Goal: Task Accomplishment & Management: Manage account settings

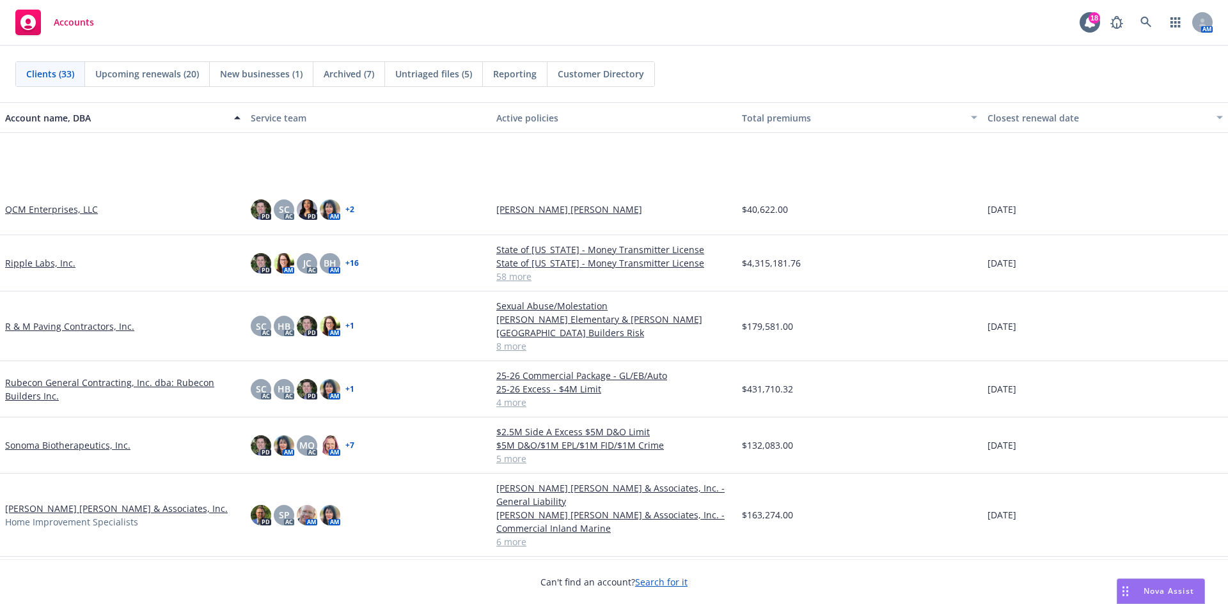
scroll to position [1151, 0]
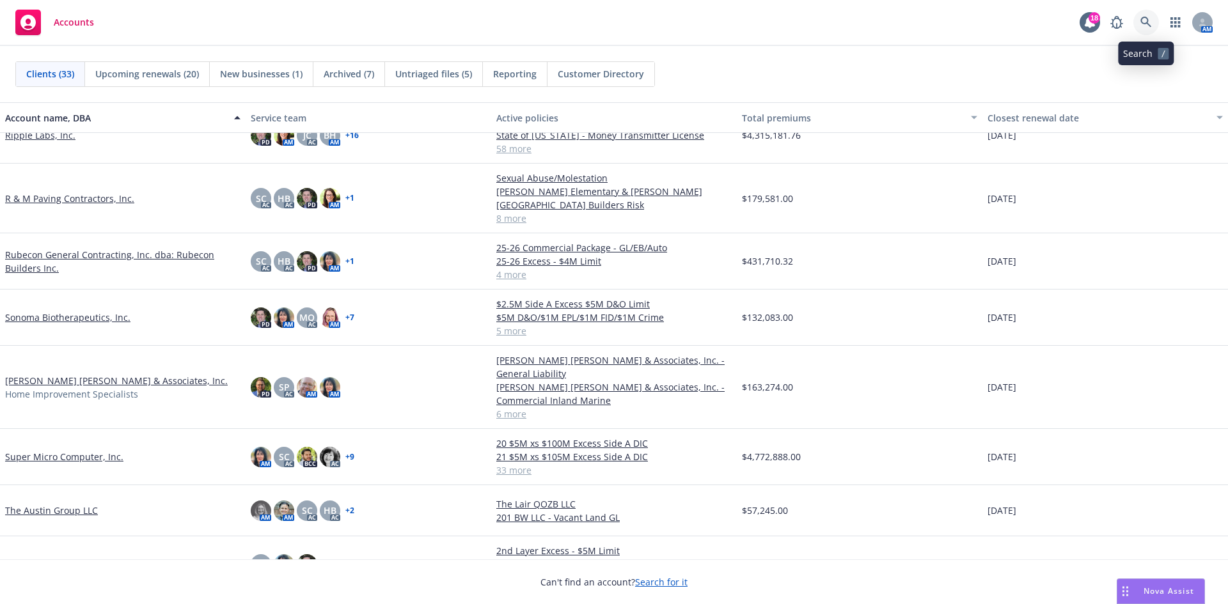
click at [1149, 26] on icon at bounding box center [1147, 23] width 12 height 12
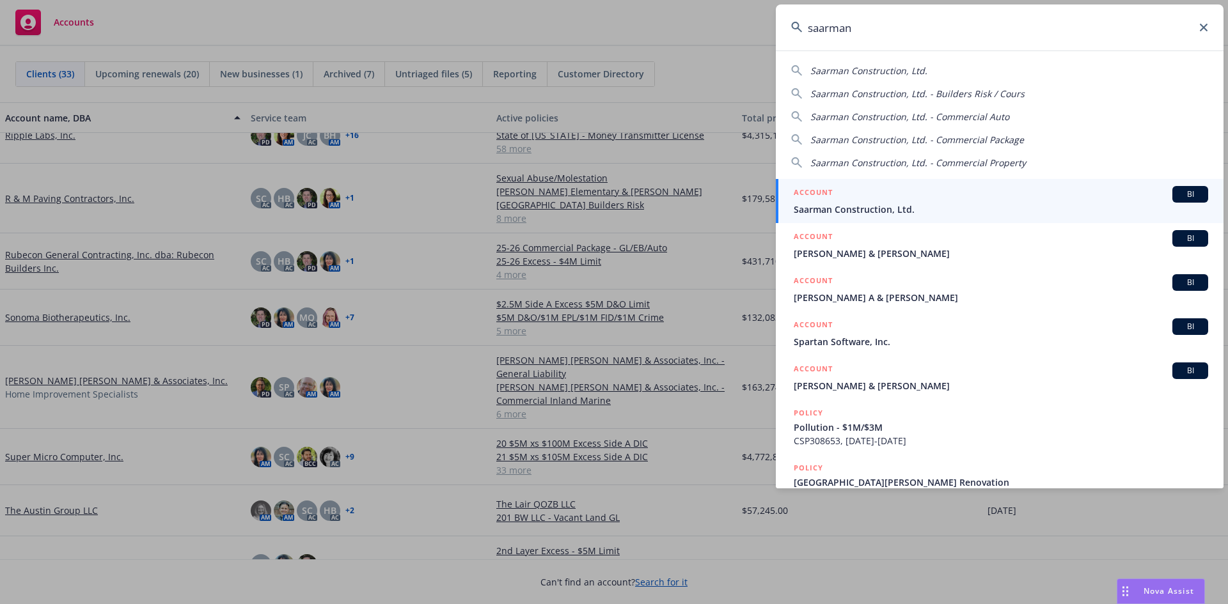
type input "saarman"
click at [842, 212] on span "Saarman Construction, Ltd." at bounding box center [1001, 209] width 415 height 13
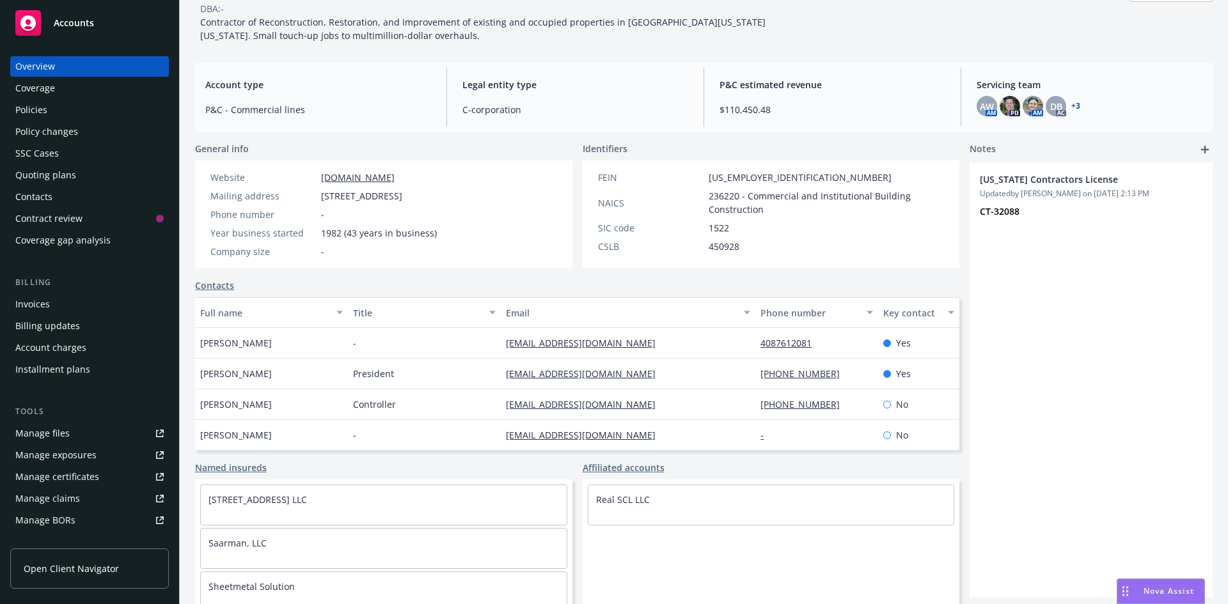
scroll to position [97, 0]
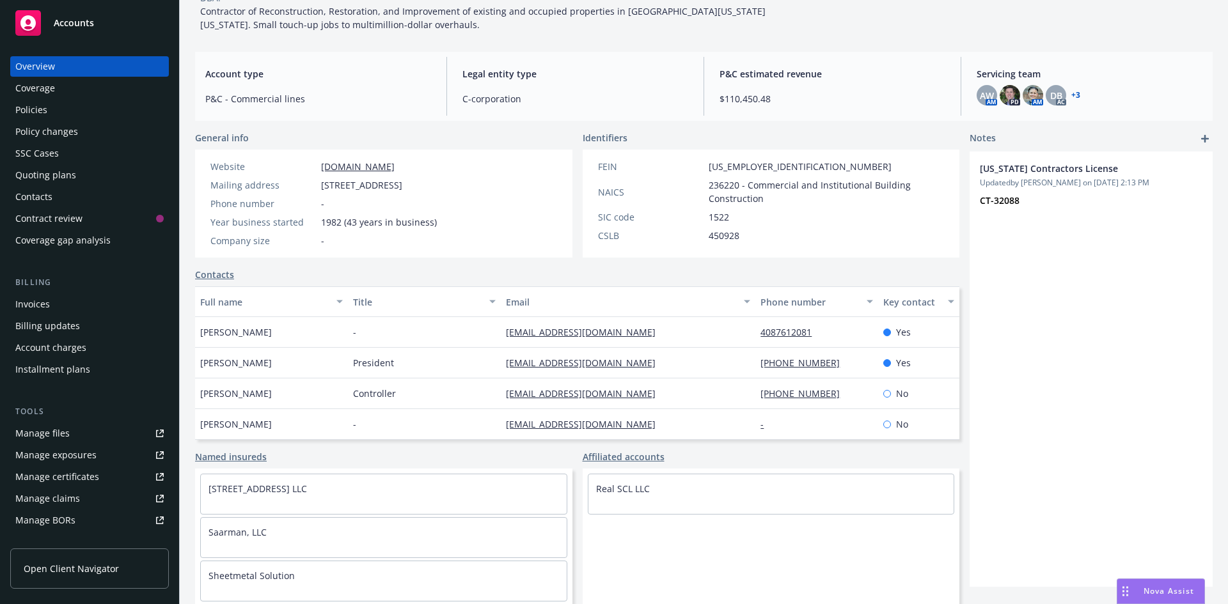
click at [66, 25] on span "Accounts" at bounding box center [74, 23] width 40 height 10
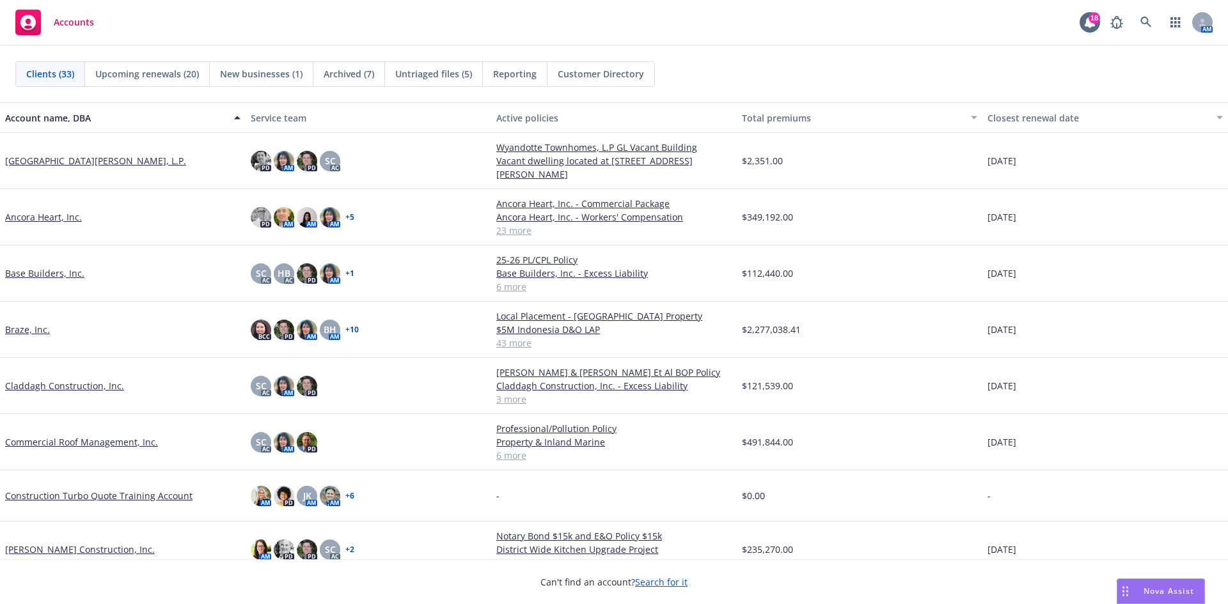
click at [77, 442] on link "Commercial Roof Management, Inc." at bounding box center [81, 442] width 153 height 13
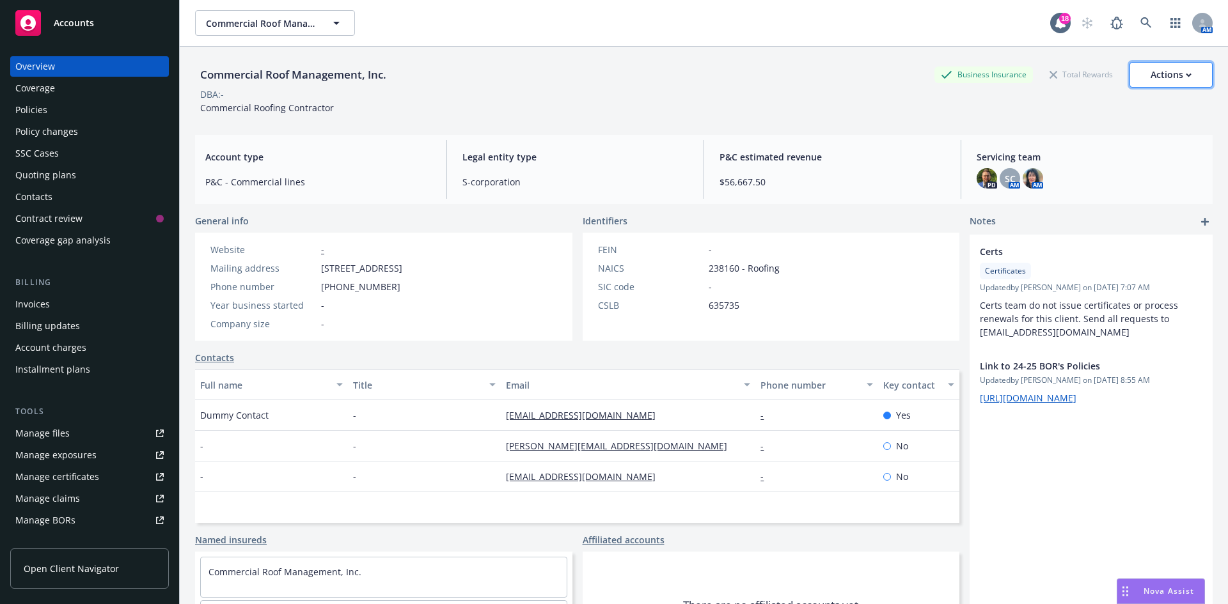
click at [1176, 79] on div "Actions" at bounding box center [1171, 75] width 41 height 24
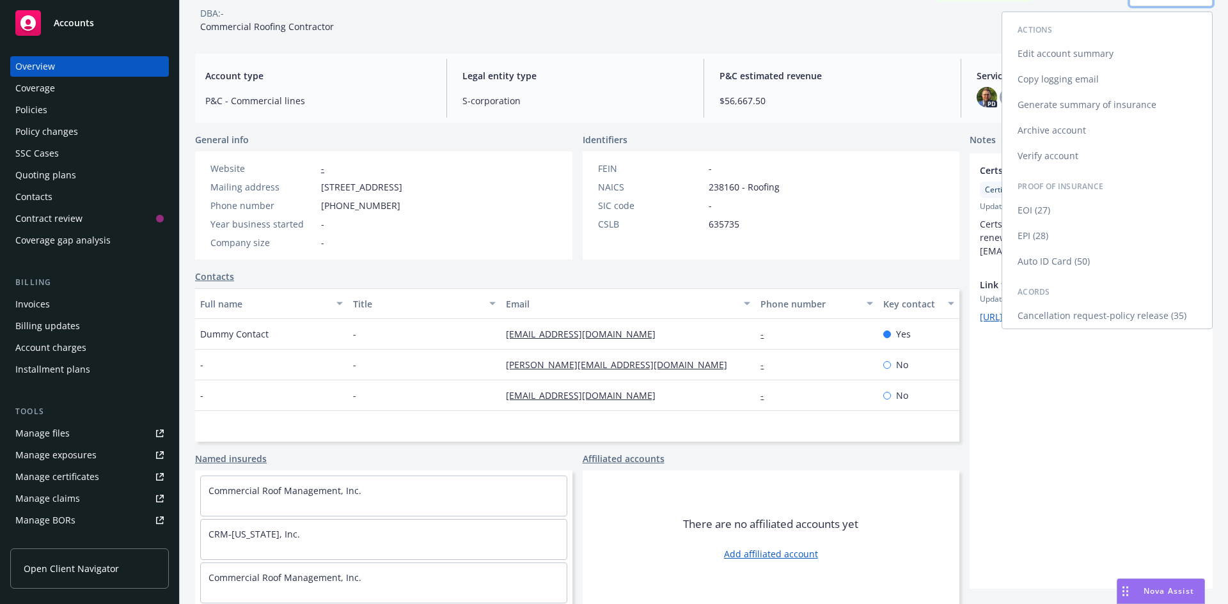
scroll to position [83, 0]
click at [1071, 52] on link "Edit account summary" at bounding box center [1107, 52] width 210 height 26
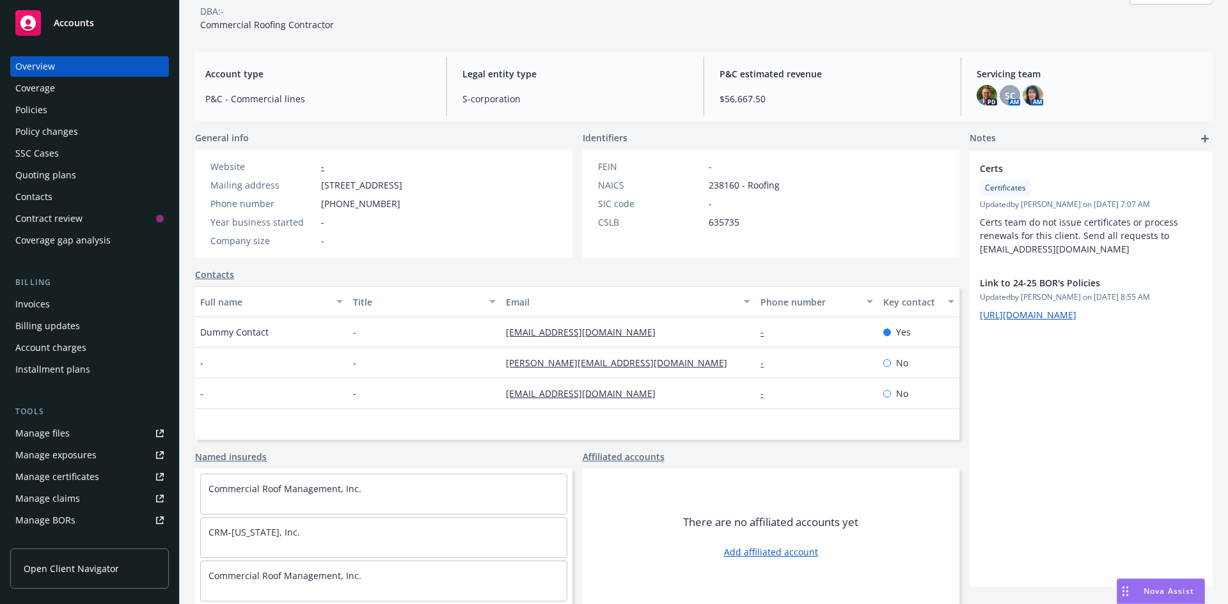
select select "US"
select select "S-corporation"
select select "CA"
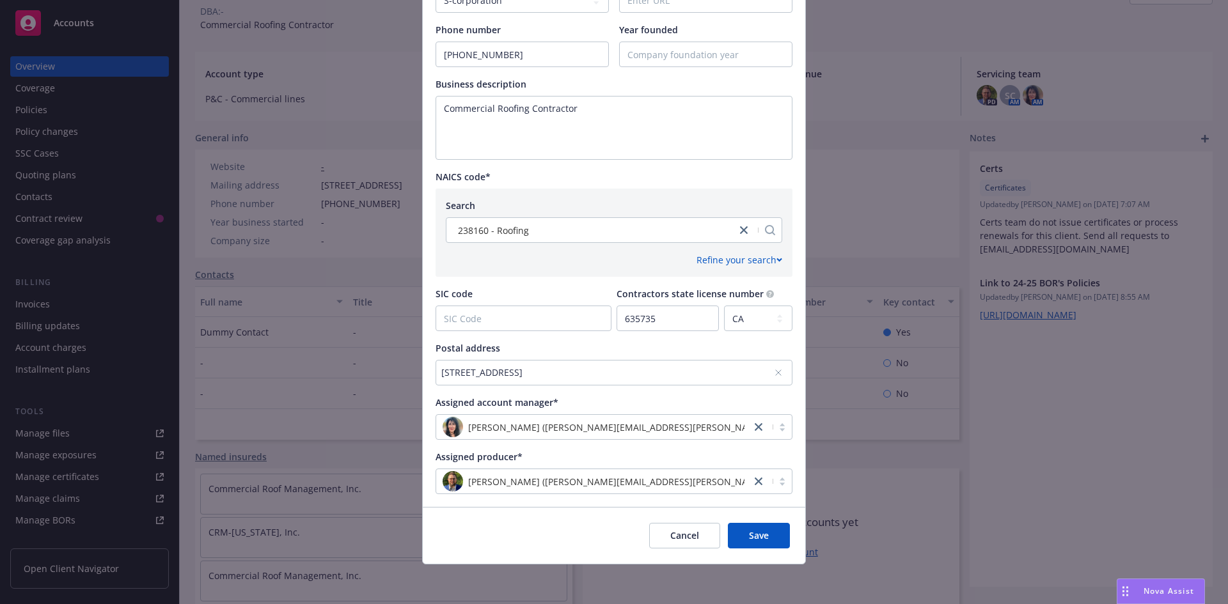
scroll to position [386, 0]
click at [754, 538] on span "Save" at bounding box center [759, 534] width 20 height 12
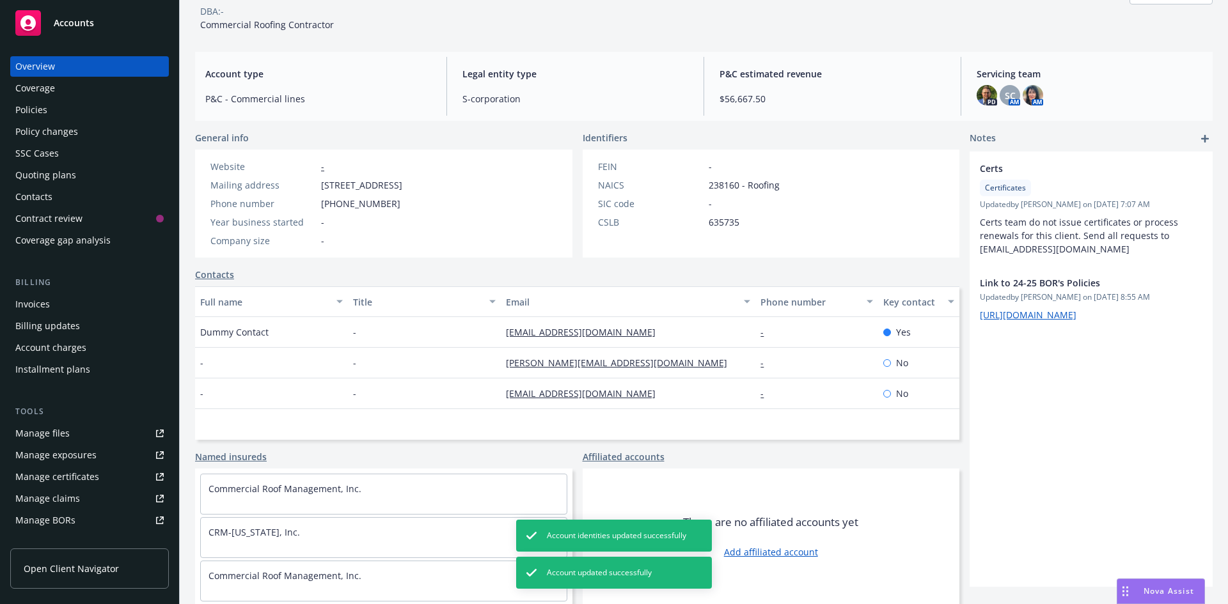
click at [225, 460] on link "Named insureds" at bounding box center [231, 456] width 72 height 13
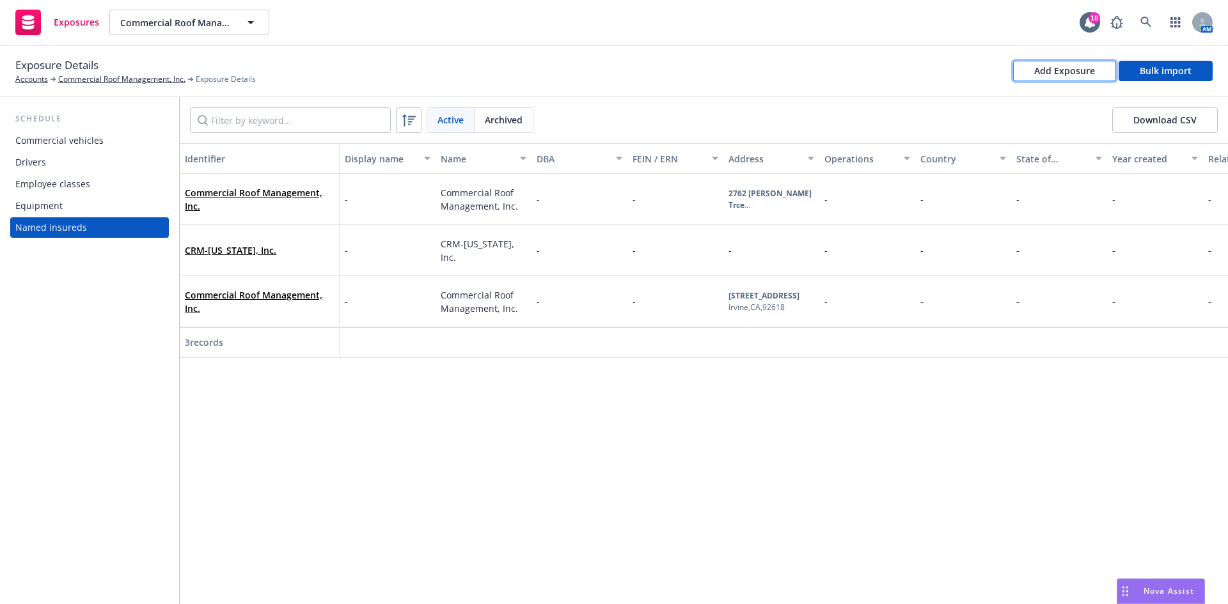
click at [1079, 73] on div "Add Exposure" at bounding box center [1064, 70] width 61 height 19
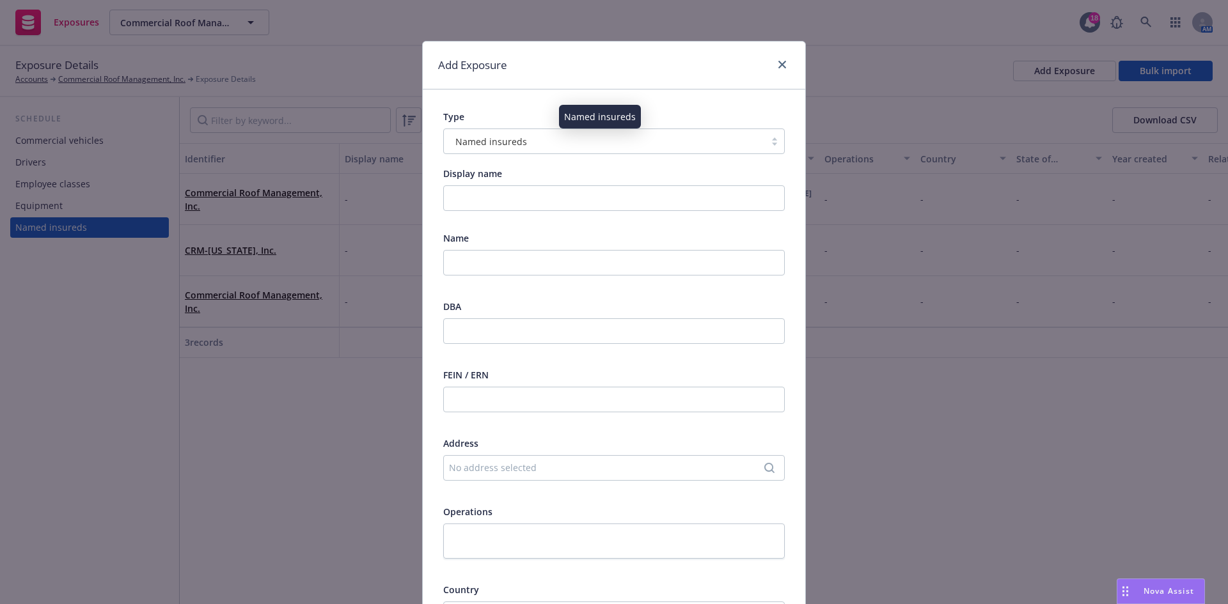
click at [601, 143] on div "Named insureds" at bounding box center [604, 141] width 308 height 13
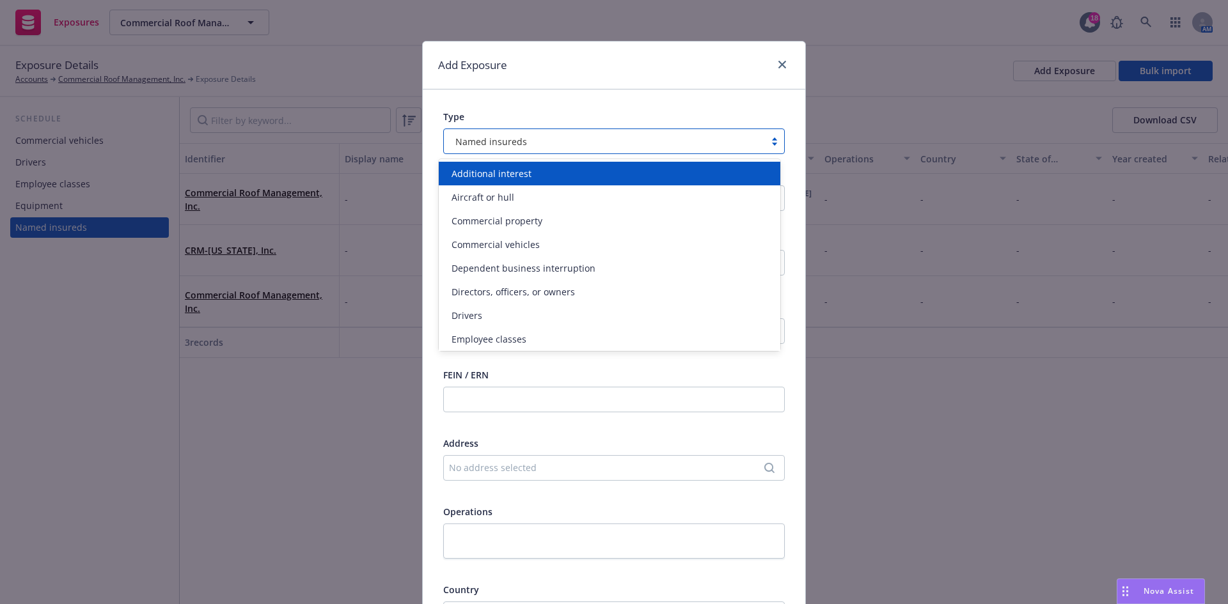
click at [661, 84] on div "Add Exposure" at bounding box center [614, 66] width 383 height 48
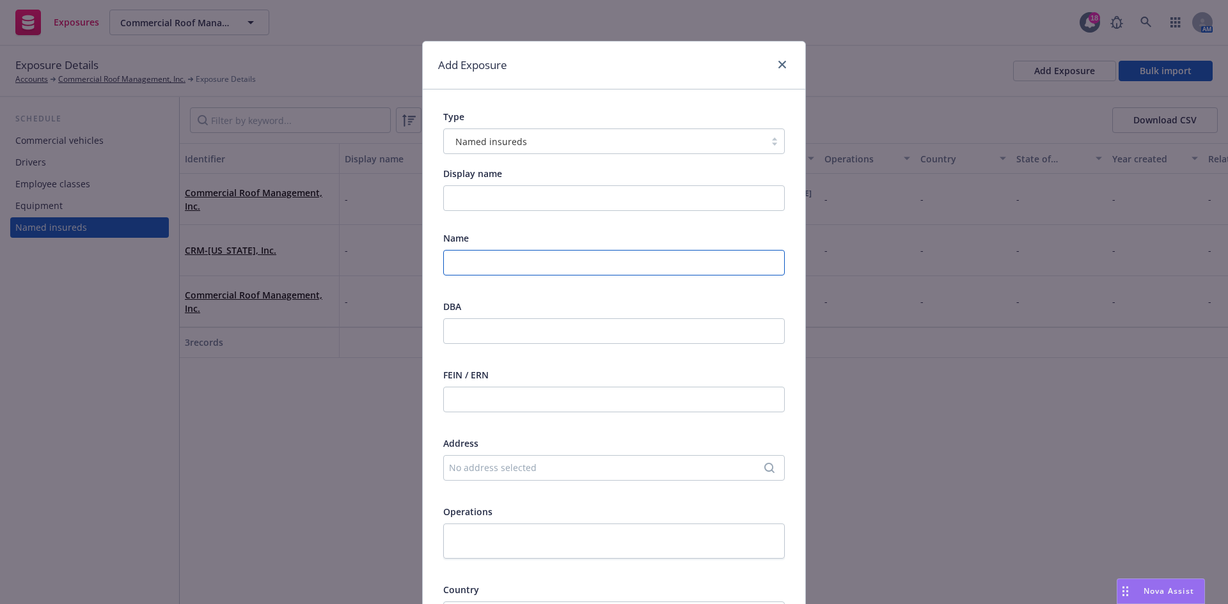
click at [501, 269] on input "text" at bounding box center [614, 263] width 342 height 26
click at [778, 66] on icon "close" at bounding box center [782, 65] width 8 height 8
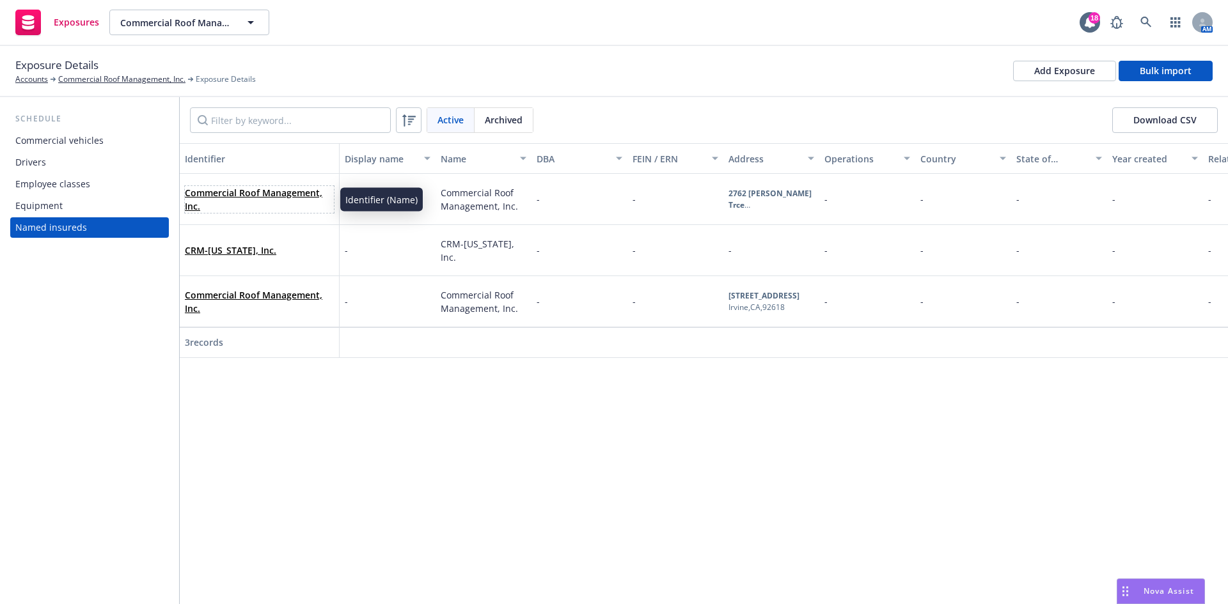
click at [261, 196] on link "Commercial Roof Management, Inc." at bounding box center [254, 200] width 138 height 26
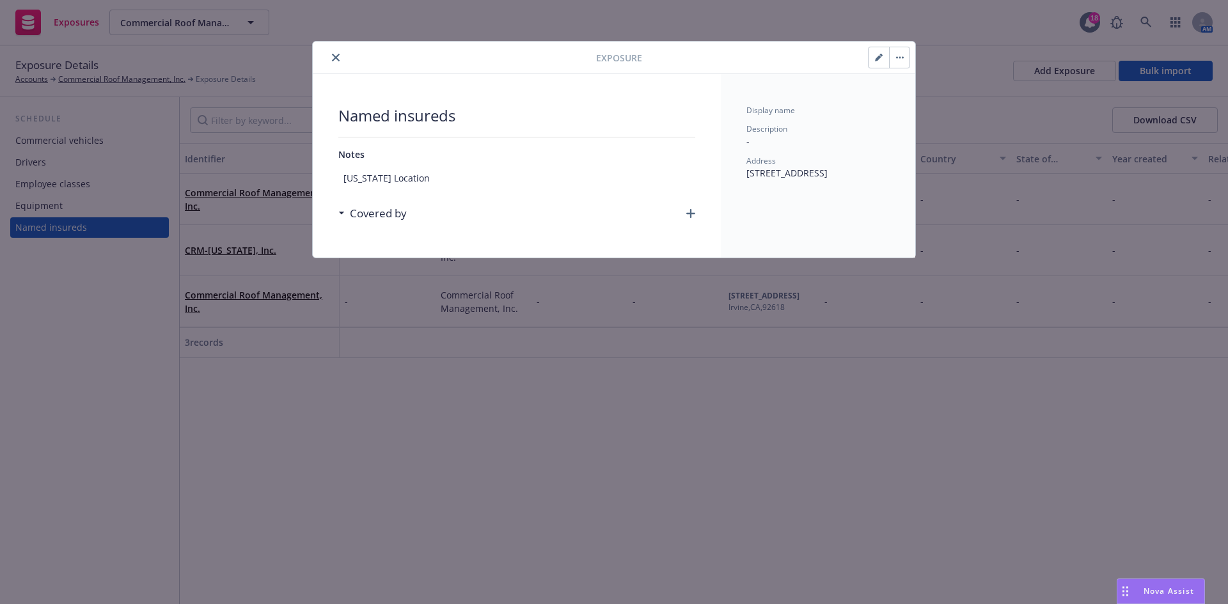
click at [872, 59] on button "button" at bounding box center [879, 57] width 20 height 20
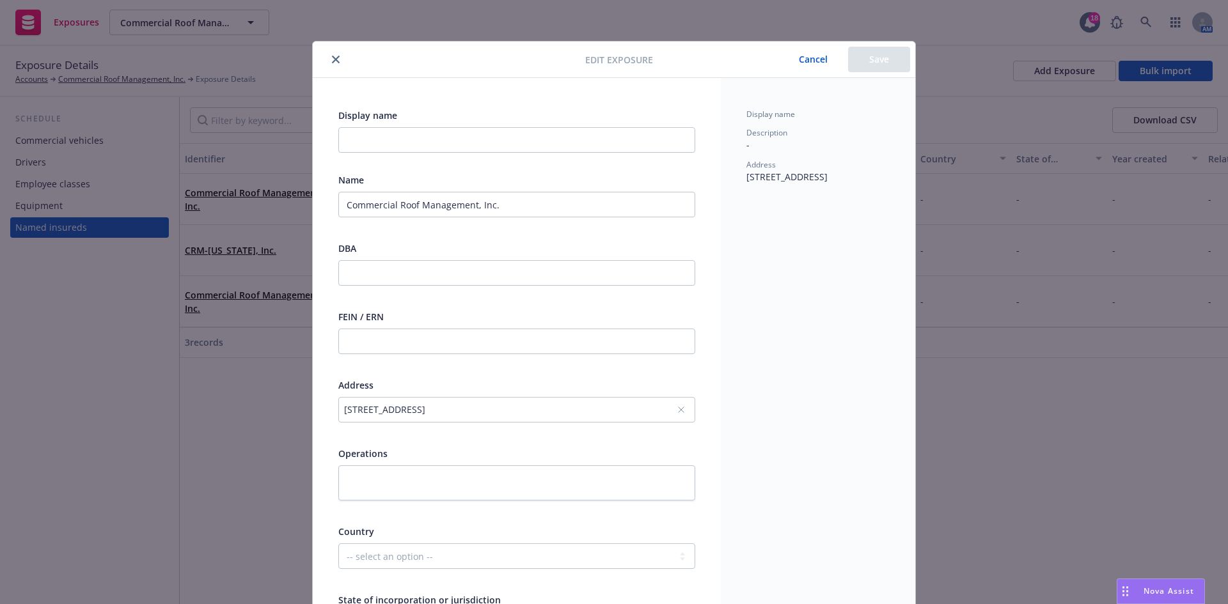
click at [794, 51] on button "Cancel" at bounding box center [813, 60] width 70 height 26
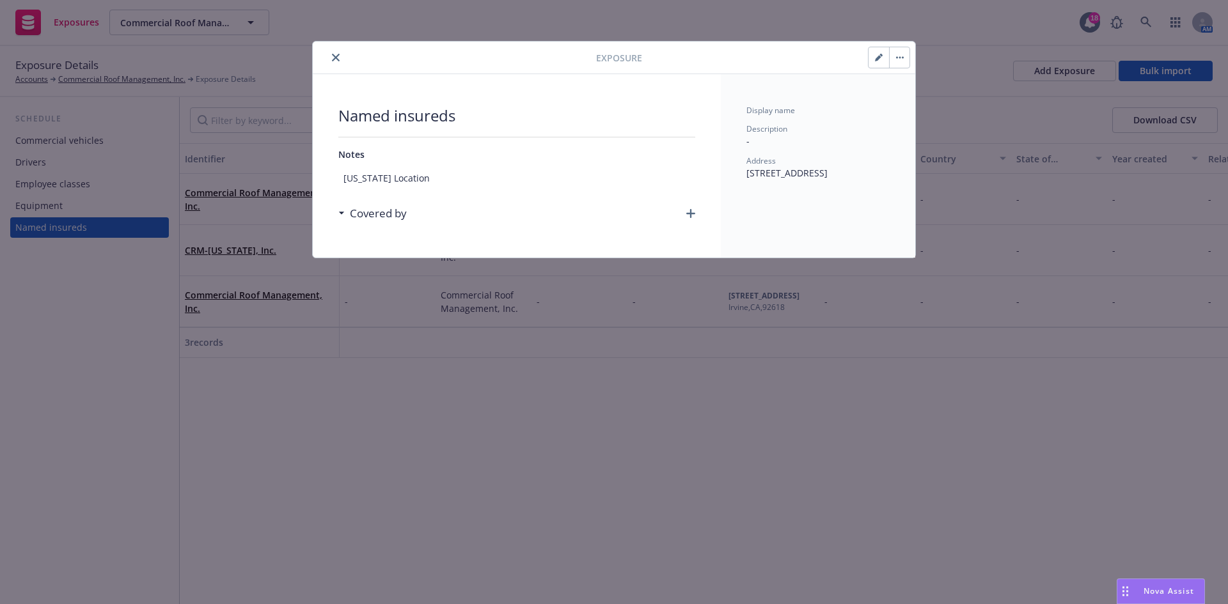
click at [876, 52] on button "button" at bounding box center [879, 57] width 20 height 20
type textarea "x"
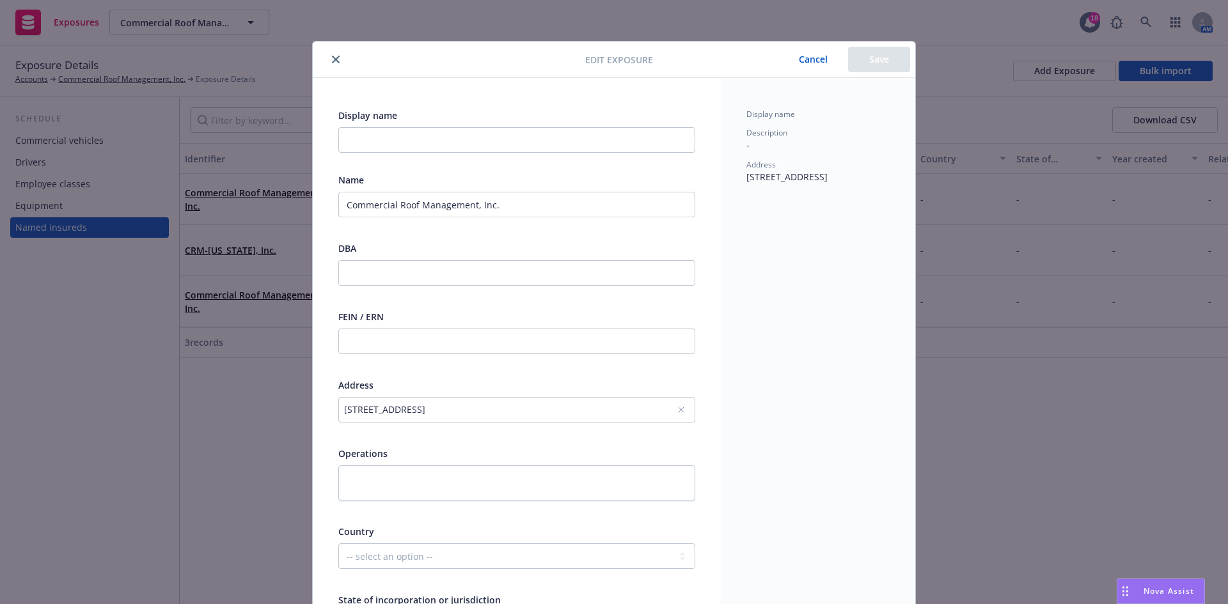
click at [335, 59] on button "close" at bounding box center [335, 59] width 15 height 15
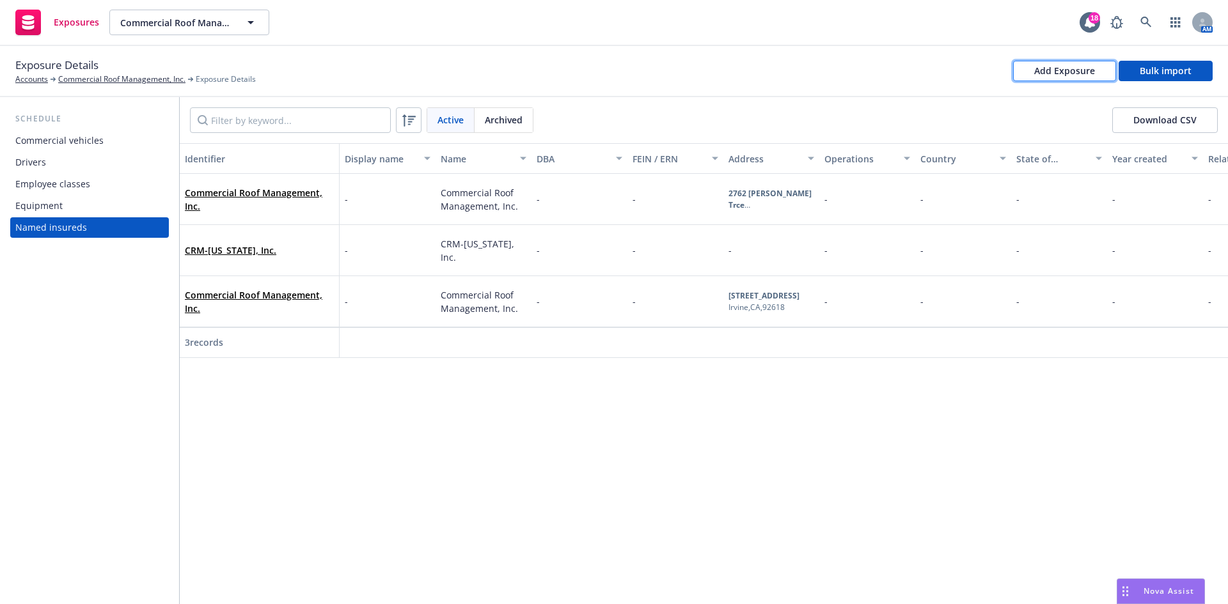
click at [1041, 73] on div "Add Exposure" at bounding box center [1064, 70] width 61 height 19
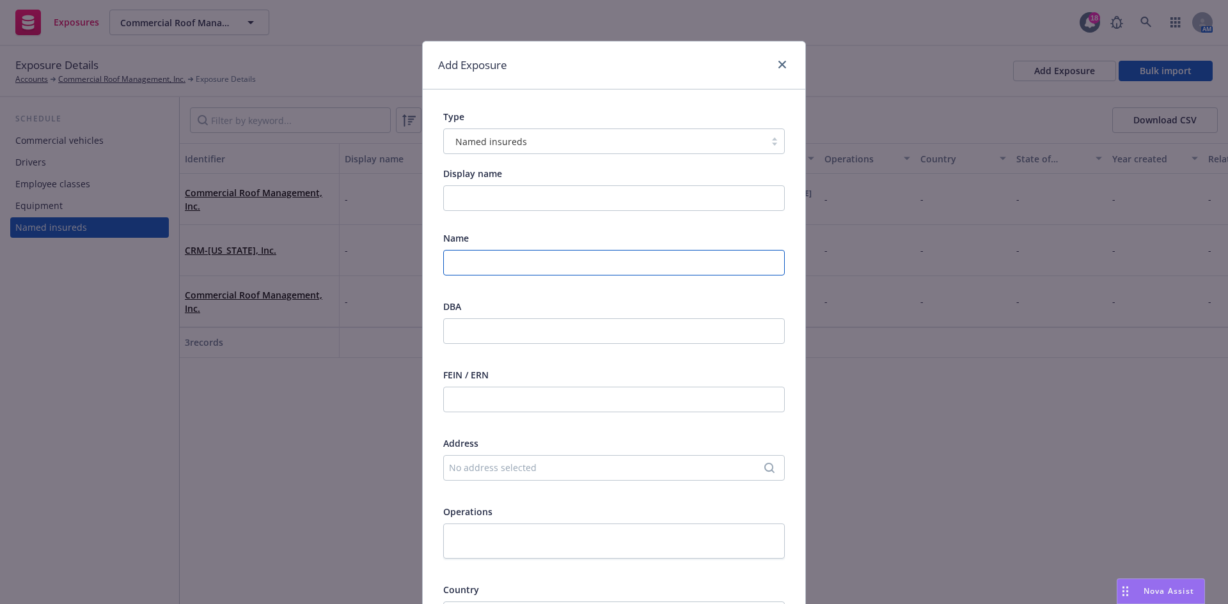
click at [464, 268] on input "text" at bounding box center [614, 263] width 342 height 26
type input "BevProp Irvine, LLC"
click at [475, 465] on div "No address selected" at bounding box center [607, 467] width 317 height 13
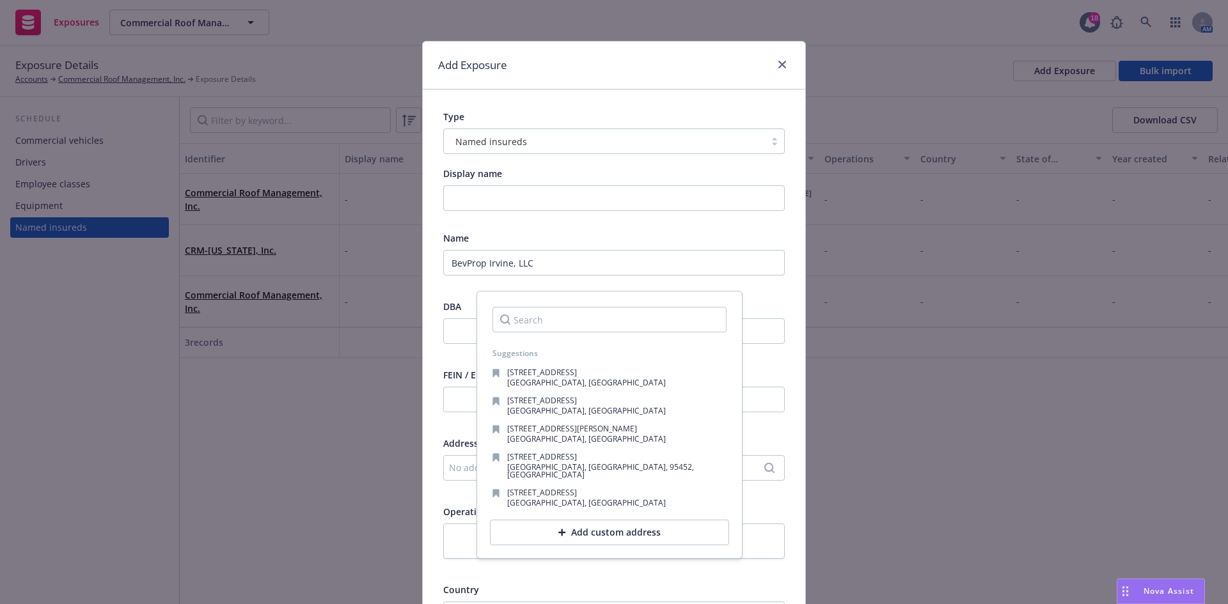
click at [561, 523] on div "Add custom address" at bounding box center [609, 533] width 239 height 26
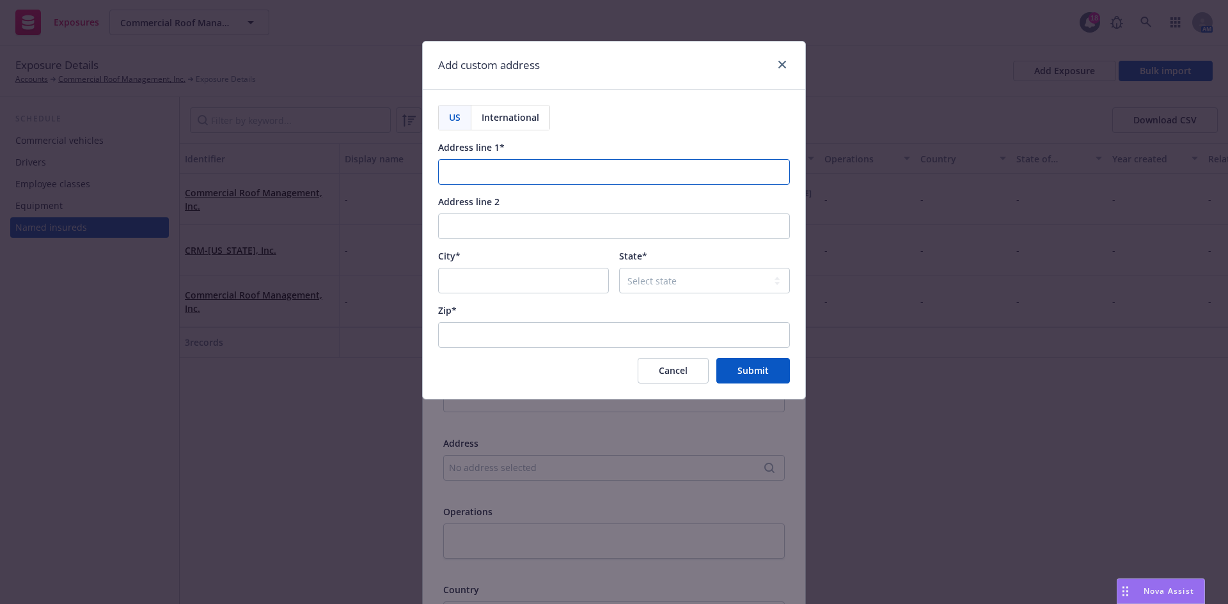
click at [466, 178] on input "Address line 1*" at bounding box center [614, 172] width 352 height 26
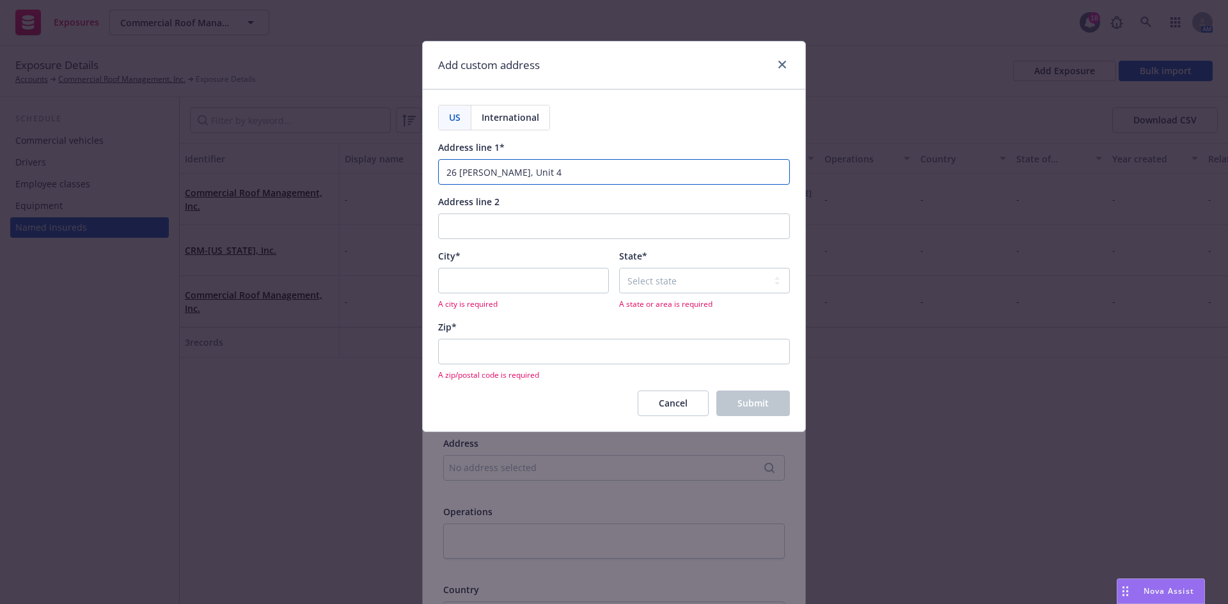
type input "26 Thomas, Unit 4"
type input "Irvine"
select select "CA"
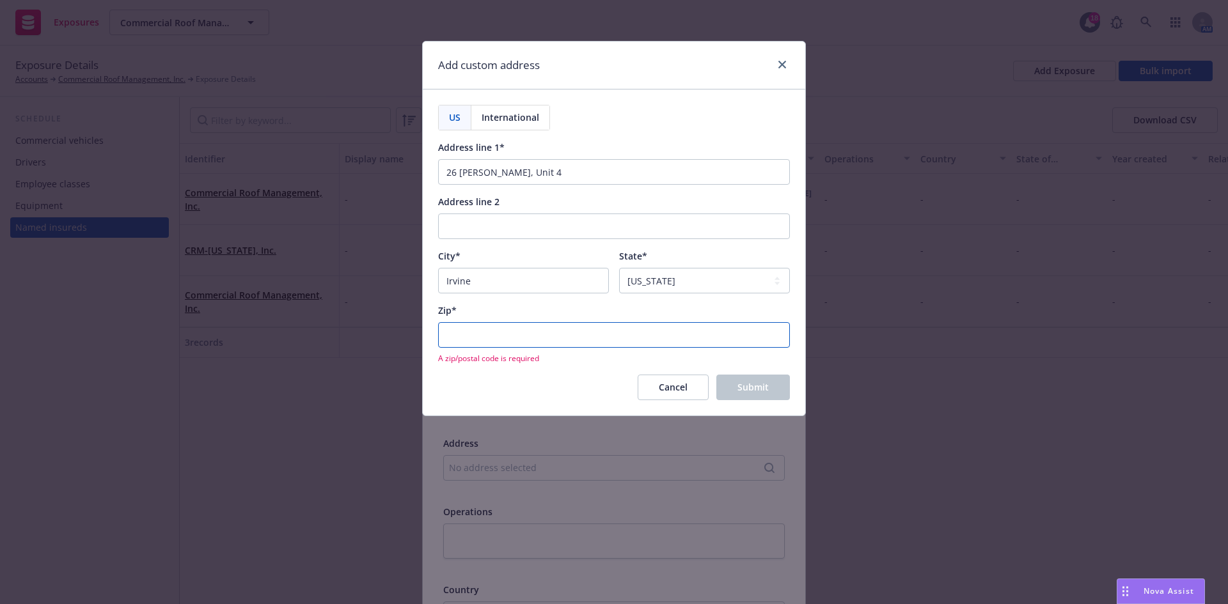
click at [470, 336] on input "Zip*" at bounding box center [614, 335] width 352 height 26
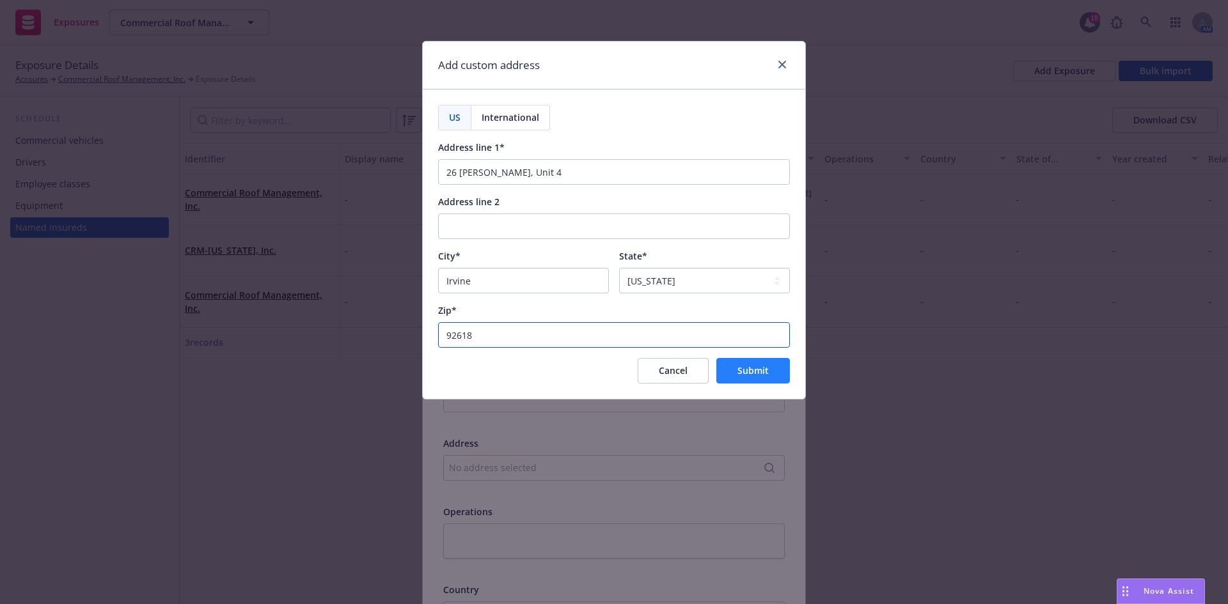
type input "92618"
click at [754, 365] on span "Submit" at bounding box center [753, 371] width 31 height 12
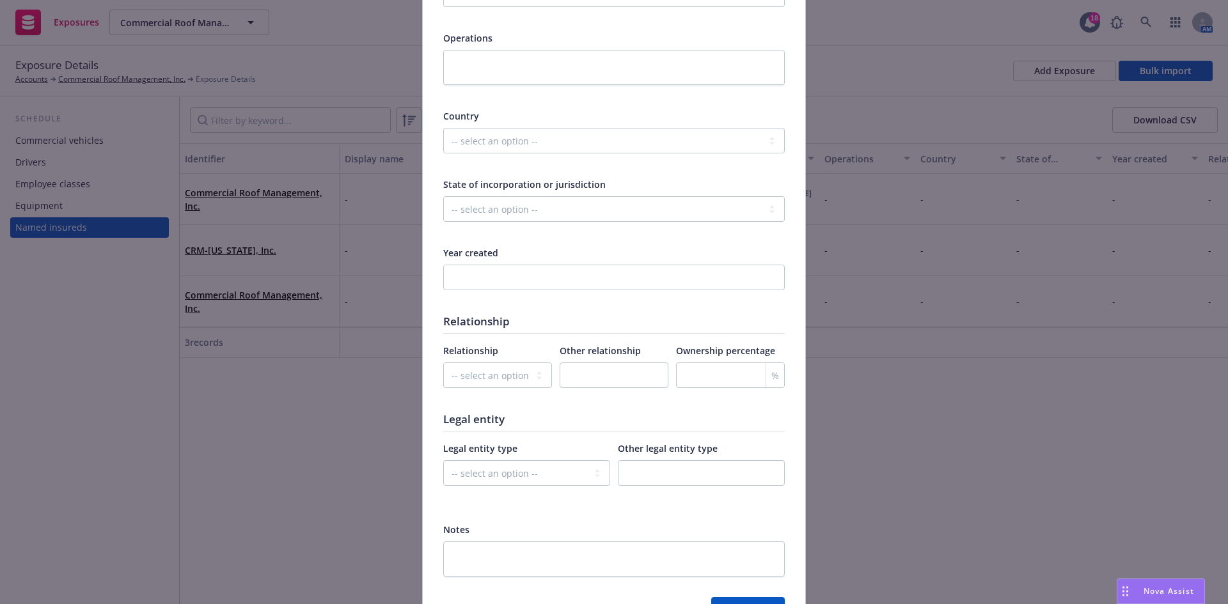
scroll to position [555, 0]
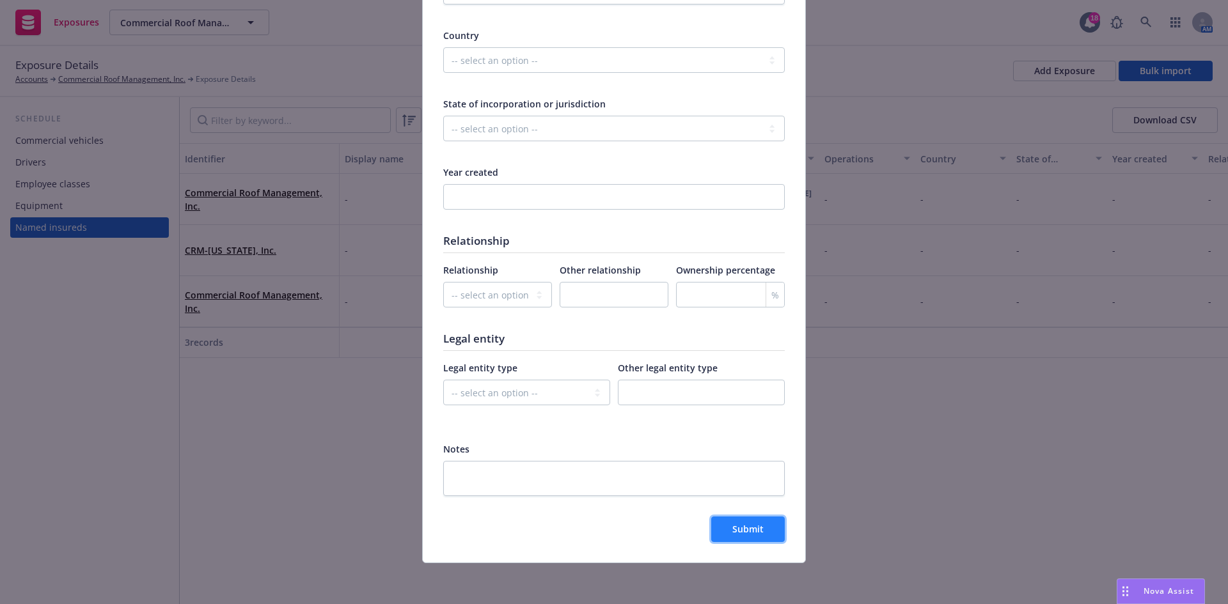
click at [743, 528] on span "Submit" at bounding box center [747, 529] width 31 height 12
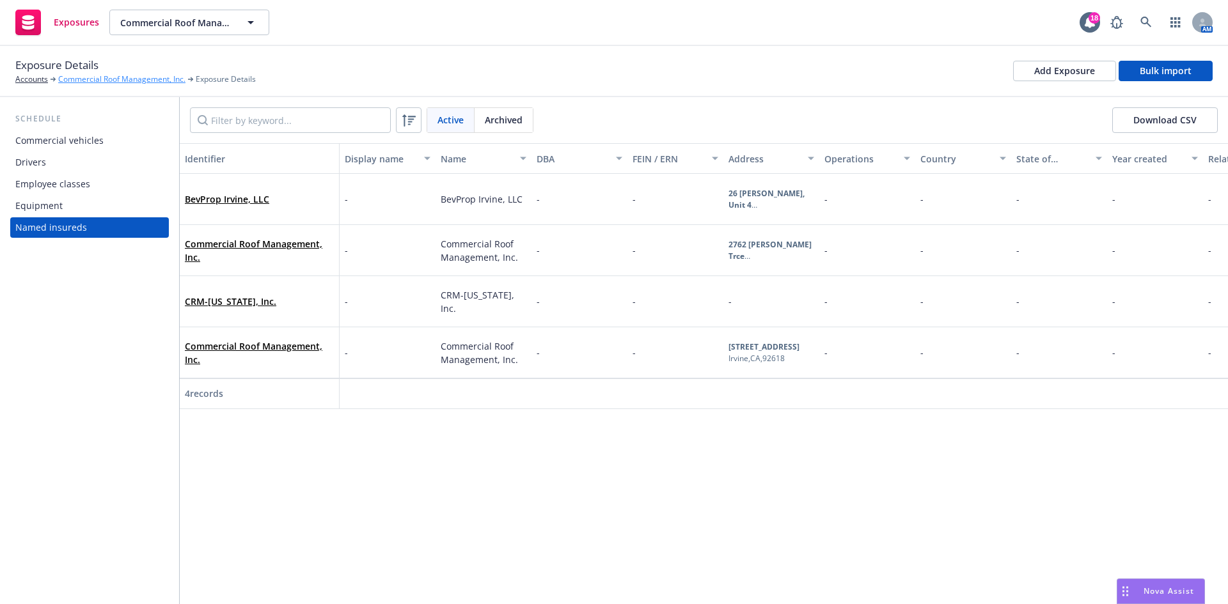
click at [91, 74] on link "Commercial Roof Management, Inc." at bounding box center [121, 80] width 127 height 12
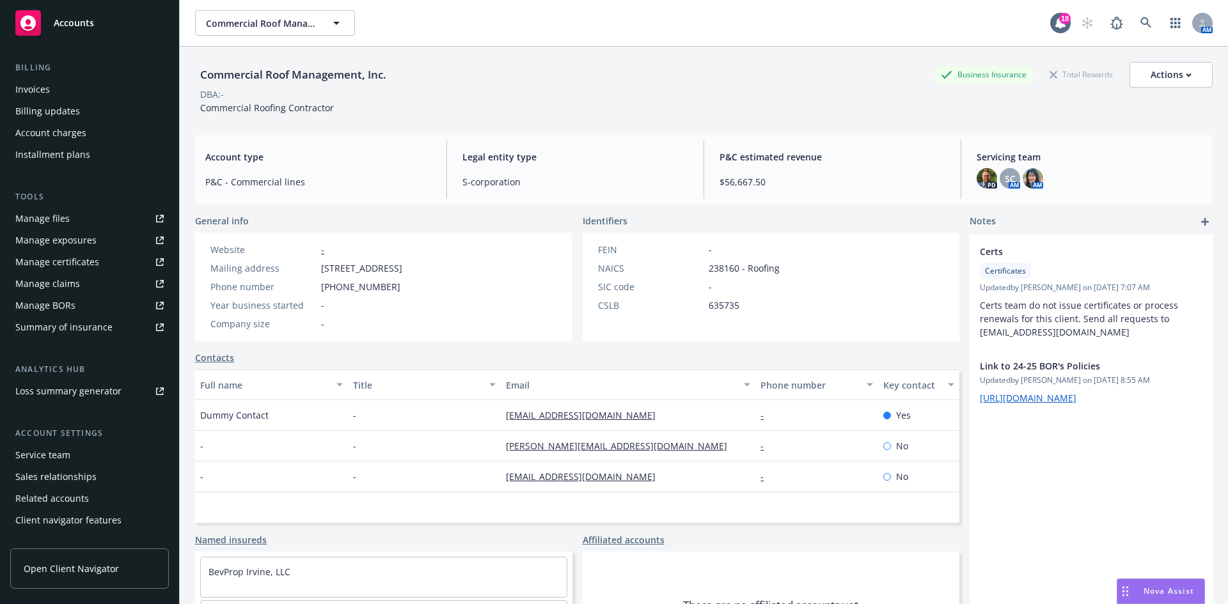
scroll to position [229, 0]
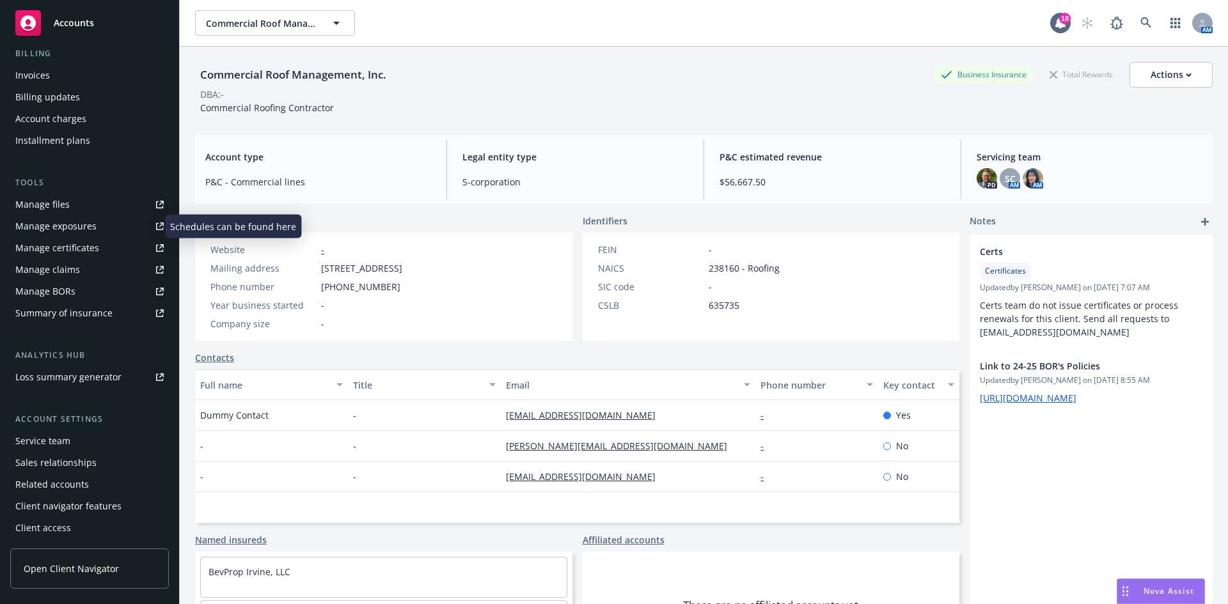
click at [63, 228] on div "Manage exposures" at bounding box center [55, 226] width 81 height 20
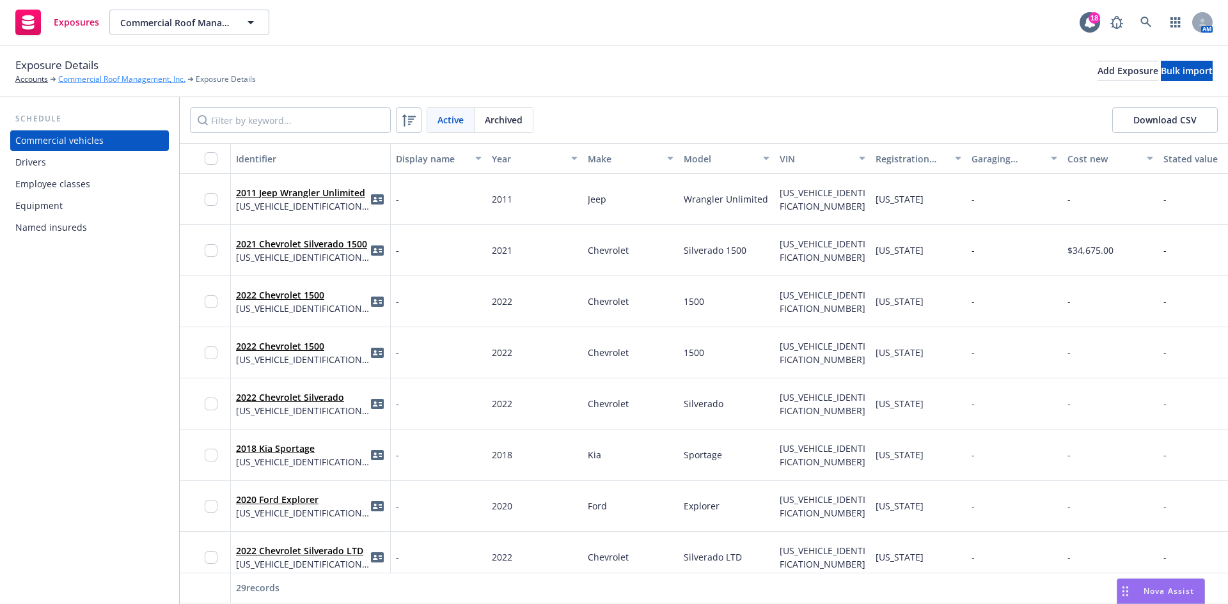
click at [94, 74] on link "Commercial Roof Management, Inc." at bounding box center [121, 80] width 127 height 12
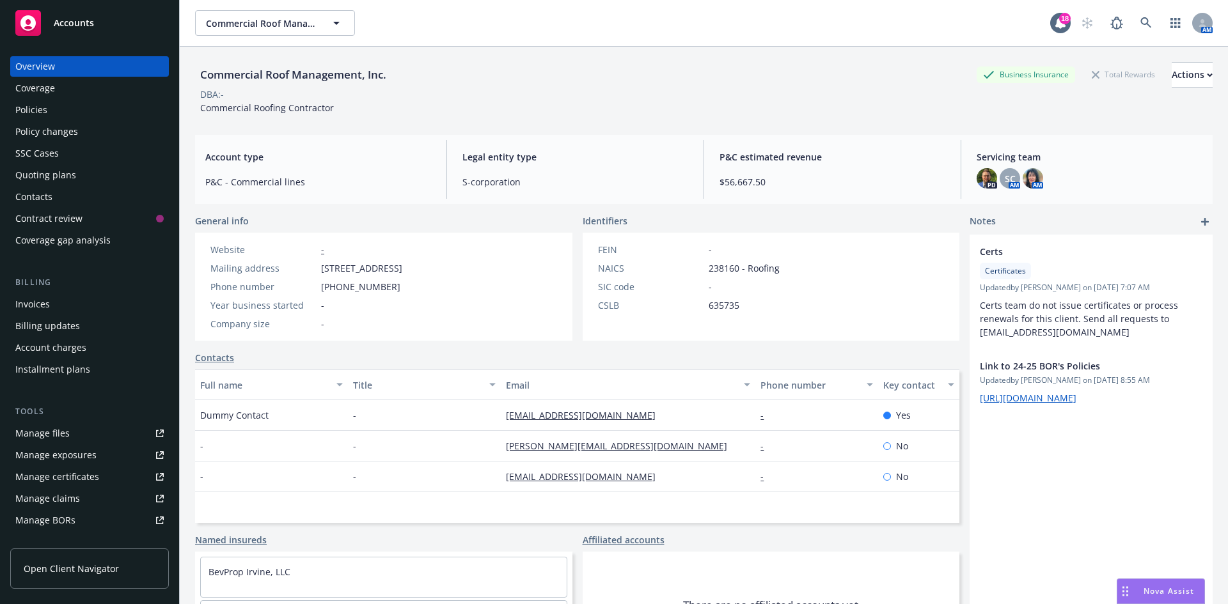
click at [227, 358] on link "Contacts" at bounding box center [214, 357] width 39 height 13
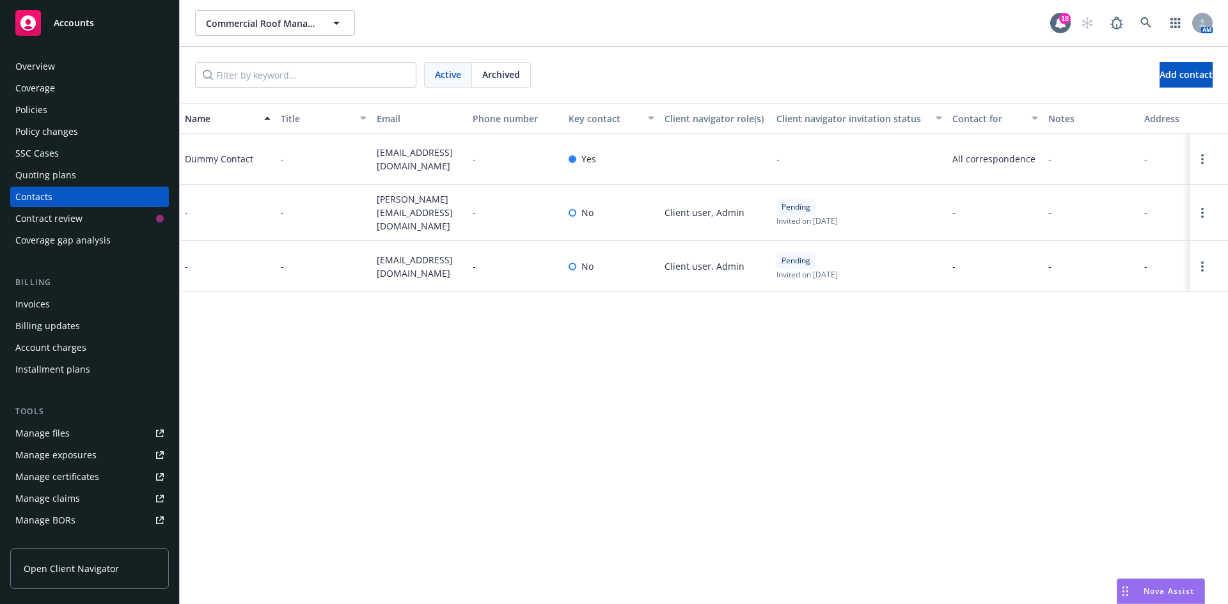
click at [281, 265] on span "-" at bounding box center [282, 266] width 3 height 13
click at [301, 248] on div "-" at bounding box center [324, 266] width 96 height 51
click at [1208, 267] on link "Open options" at bounding box center [1202, 266] width 15 height 15
click at [1117, 161] on link "Edit contact" at bounding box center [1143, 165] width 99 height 26
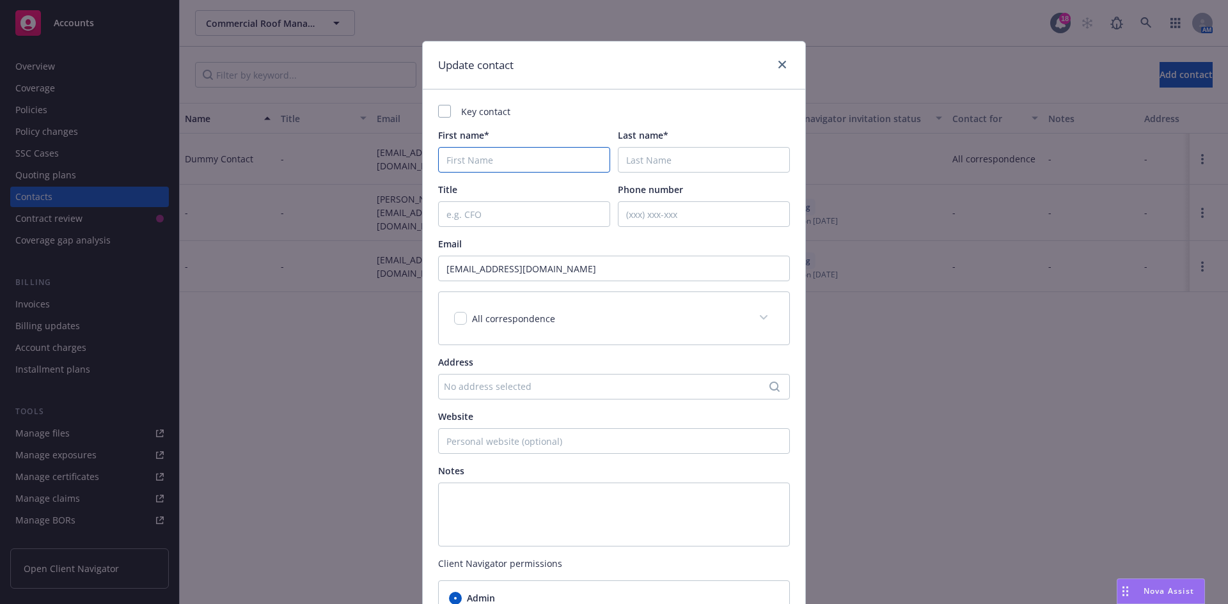
click at [503, 157] on input "First name*" at bounding box center [524, 160] width 172 height 26
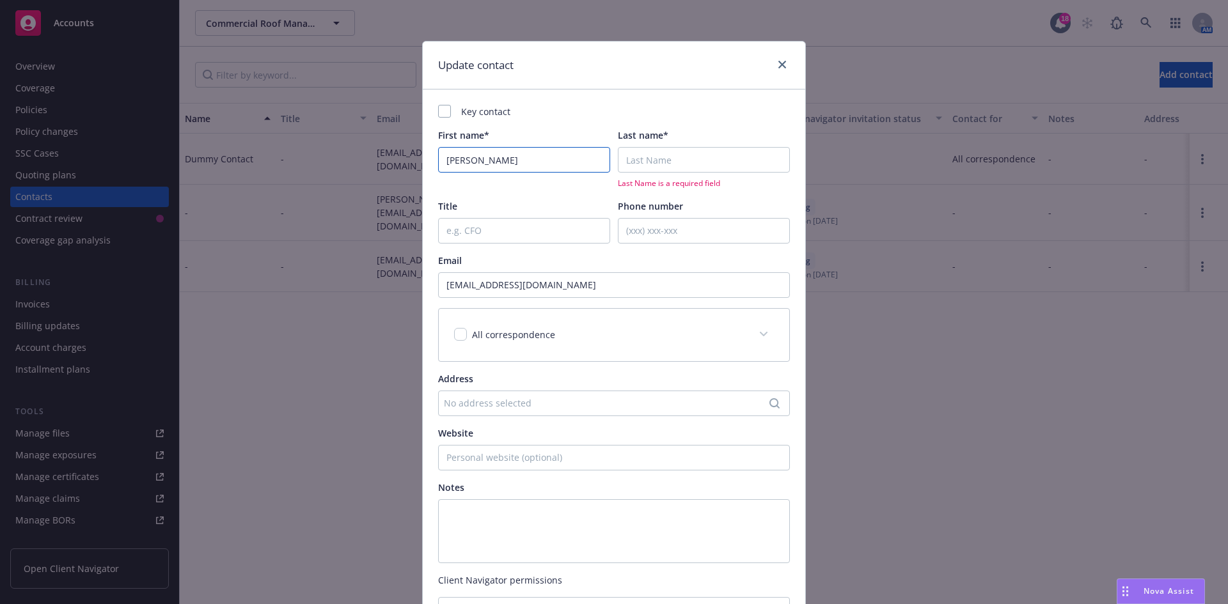
type input "[PERSON_NAME]"
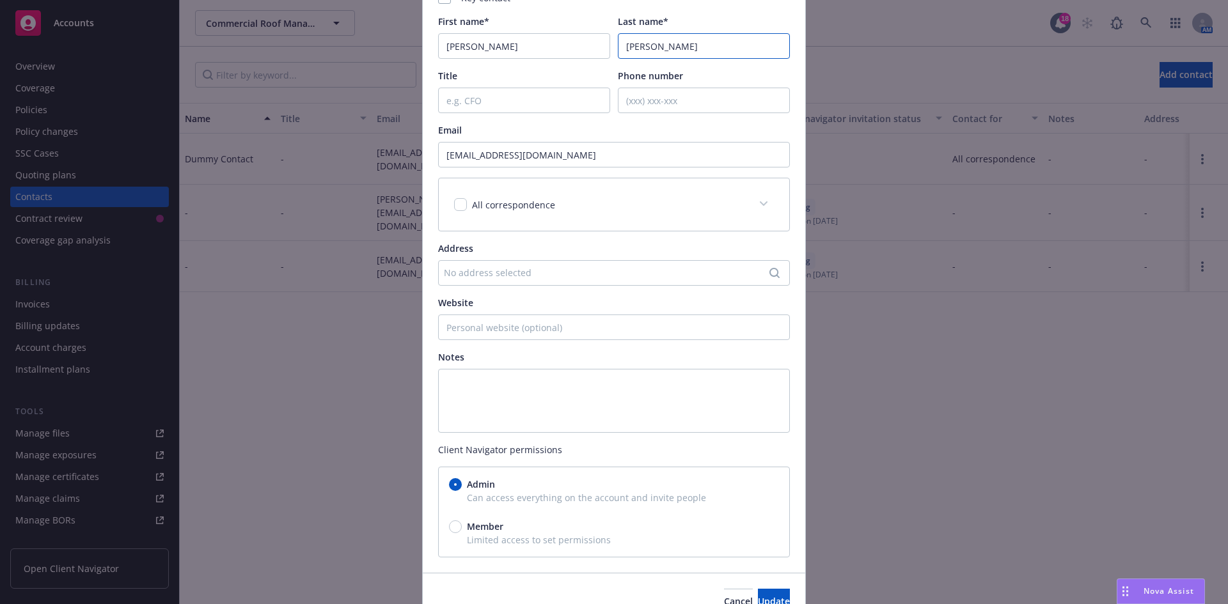
scroll to position [181, 0]
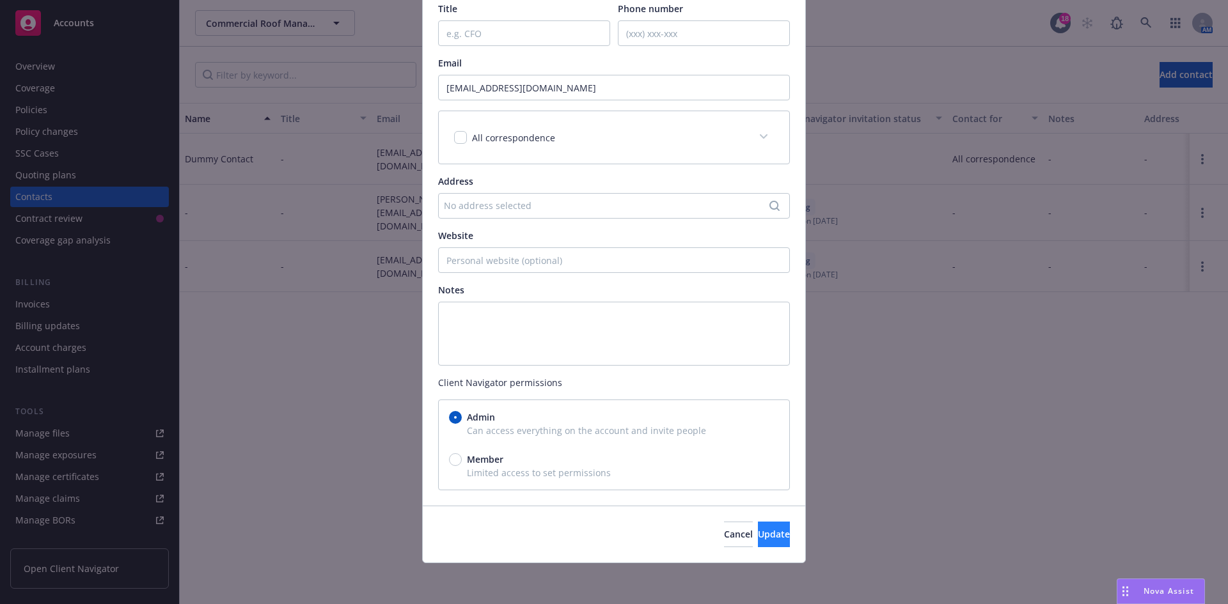
type input "[PERSON_NAME]"
click at [758, 530] on span "Update" at bounding box center [774, 534] width 32 height 12
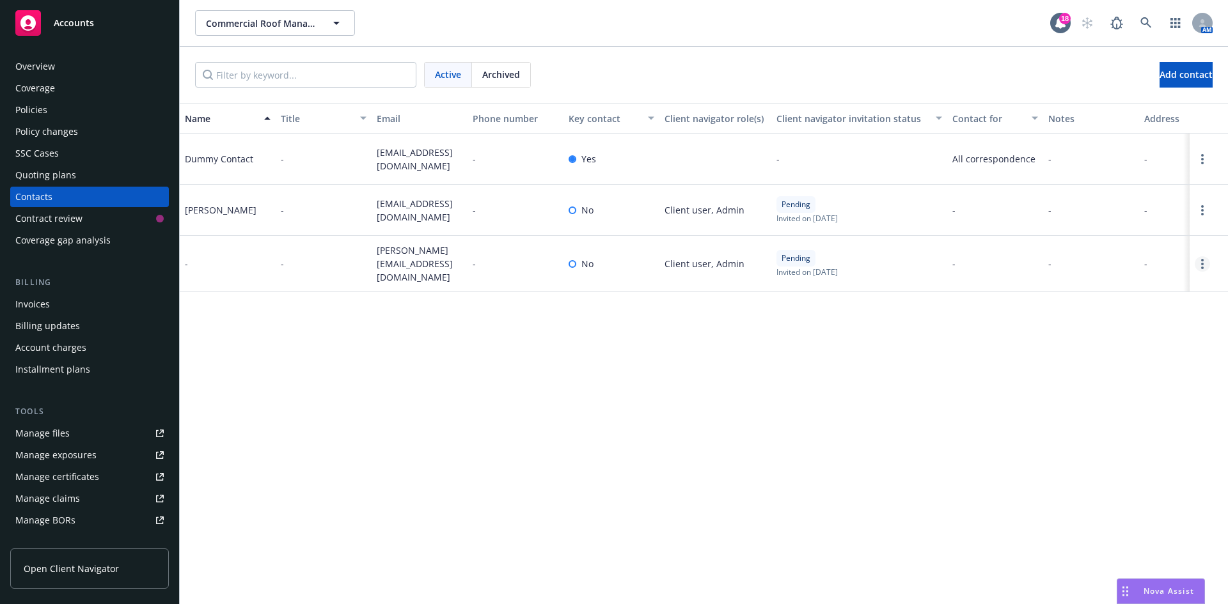
click at [1204, 260] on link "Open options" at bounding box center [1202, 264] width 15 height 15
click at [1136, 164] on link "Edit contact" at bounding box center [1143, 165] width 99 height 26
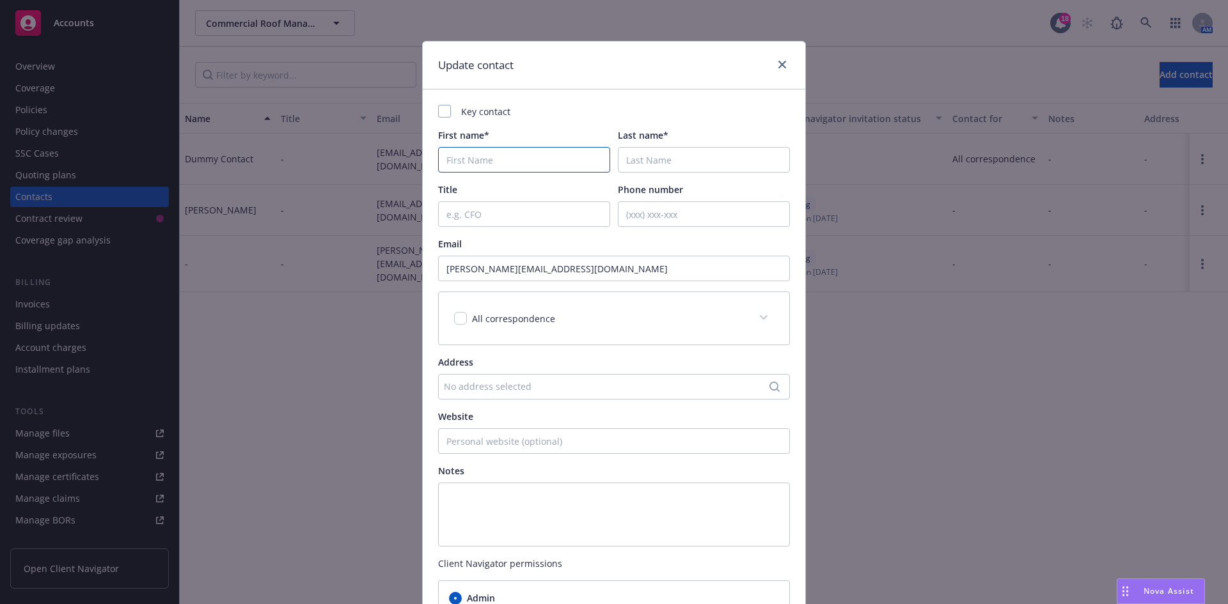
click at [528, 157] on input "First name*" at bounding box center [524, 160] width 172 height 26
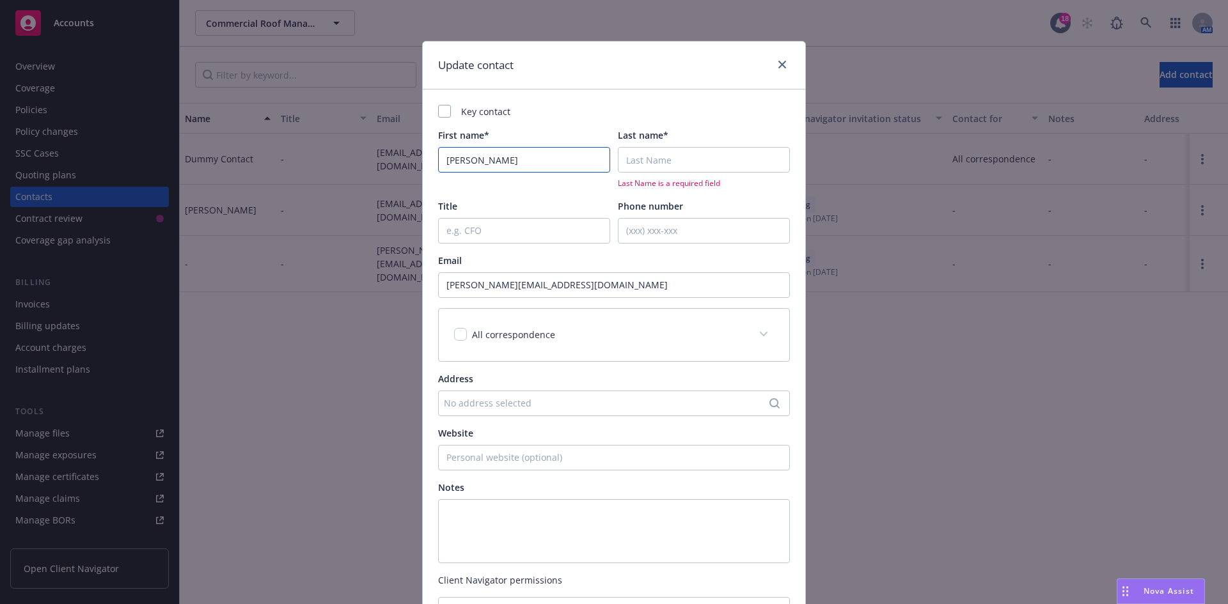
type input "[PERSON_NAME]"
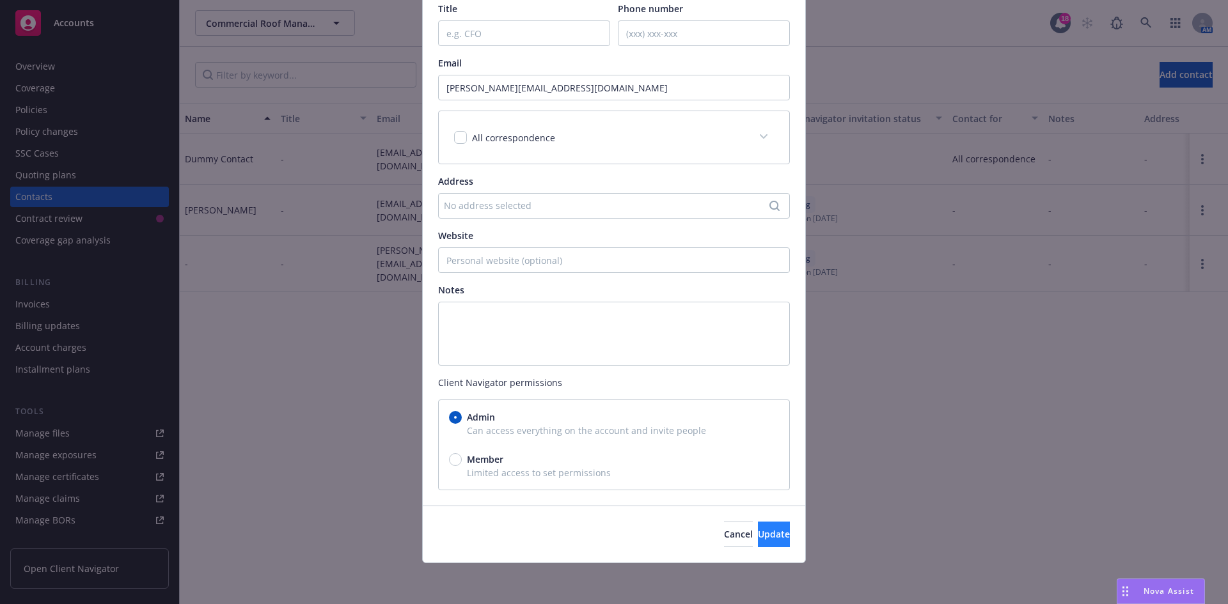
type input "[PERSON_NAME]"
click at [770, 533] on button "Update" at bounding box center [774, 535] width 32 height 26
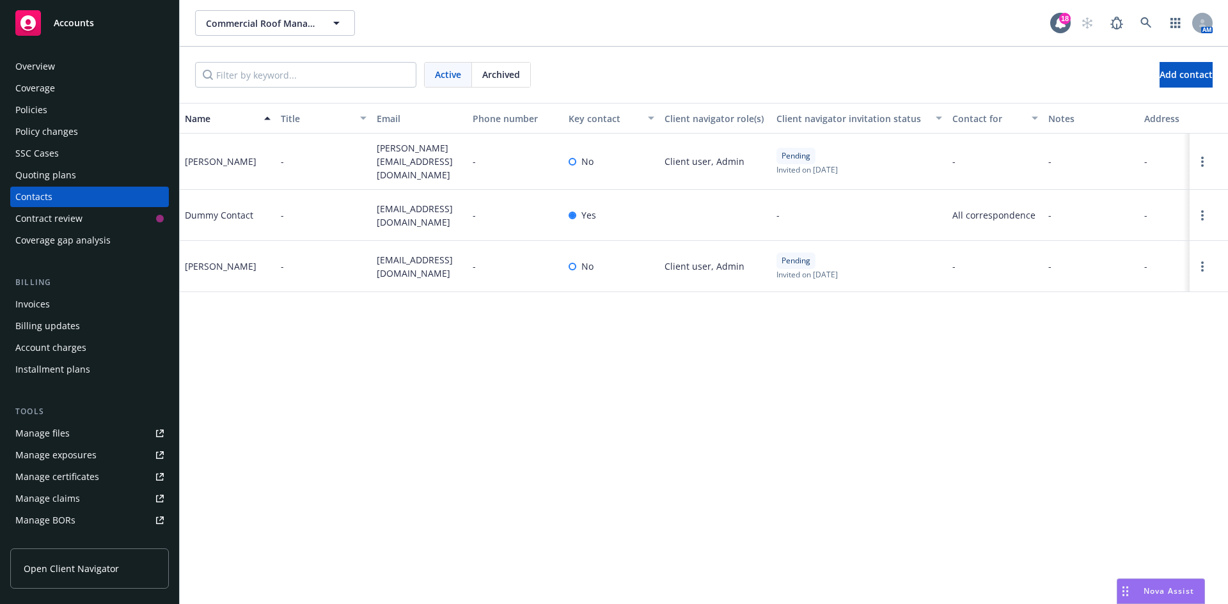
click at [99, 20] on div "Accounts" at bounding box center [89, 23] width 148 height 26
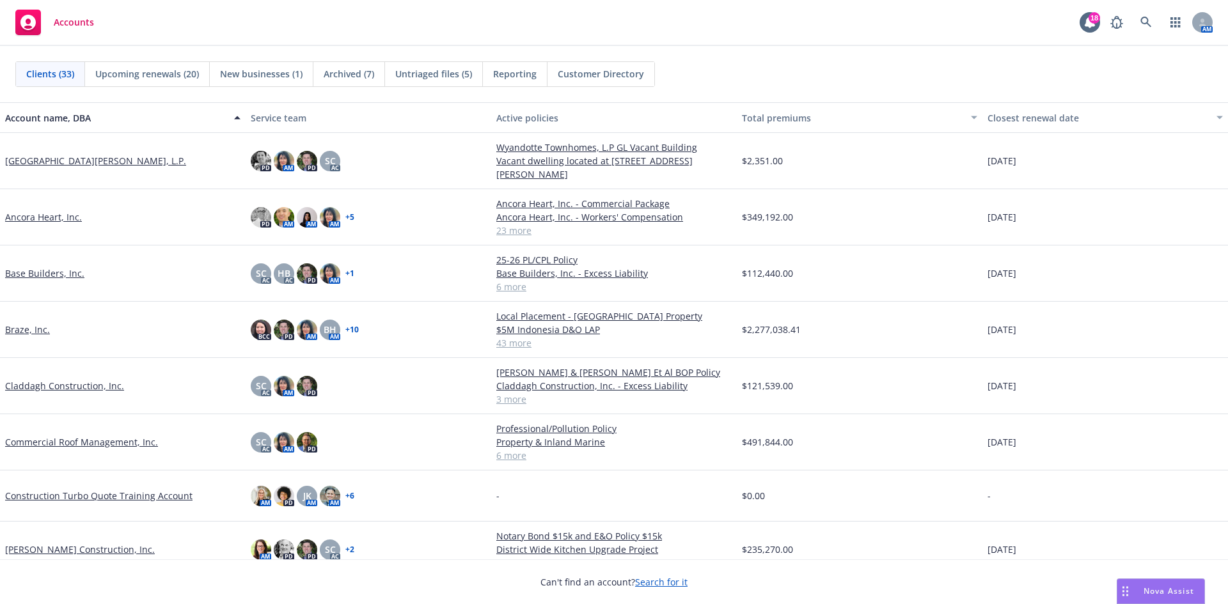
click at [77, 438] on link "Commercial Roof Management, Inc." at bounding box center [81, 442] width 153 height 13
